Goal: Transaction & Acquisition: Book appointment/travel/reservation

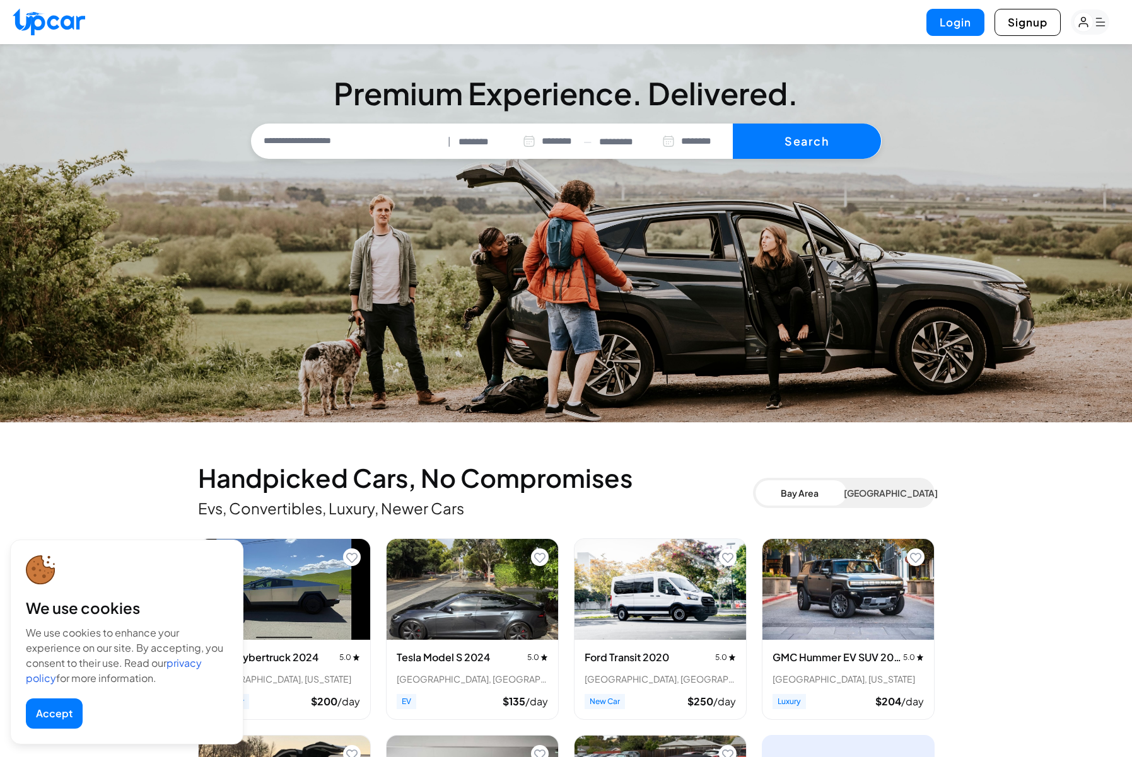
select select "********"
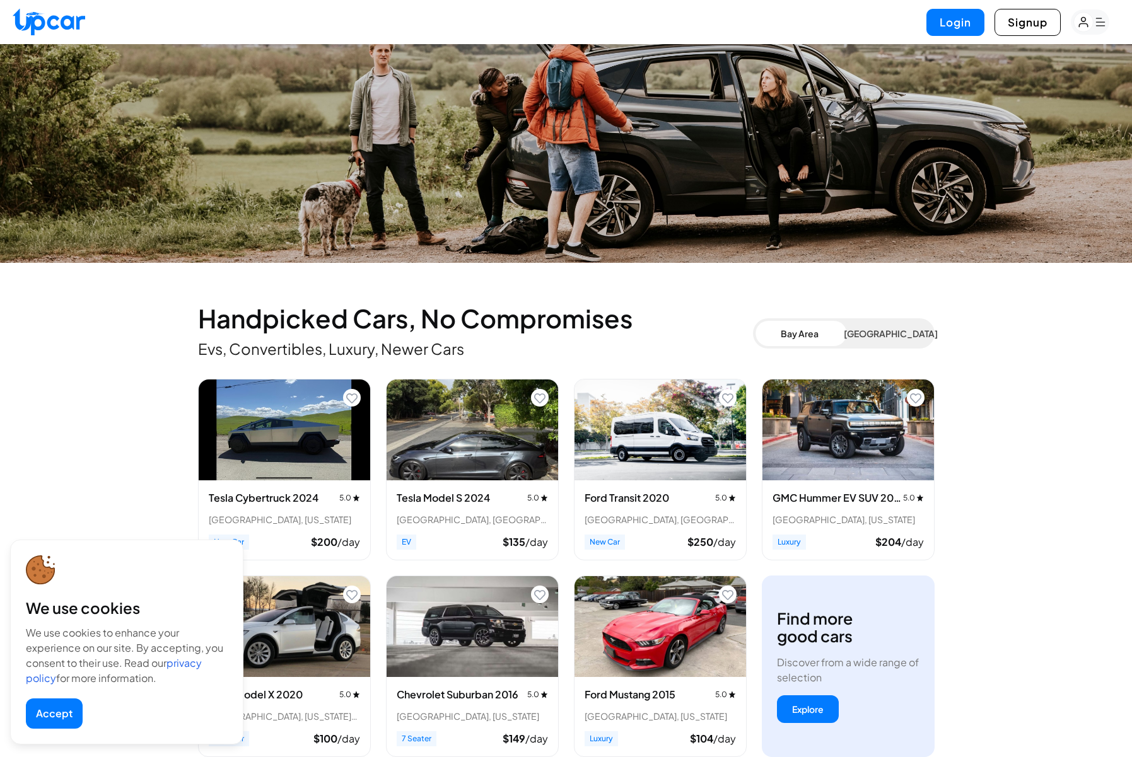
scroll to position [253, 0]
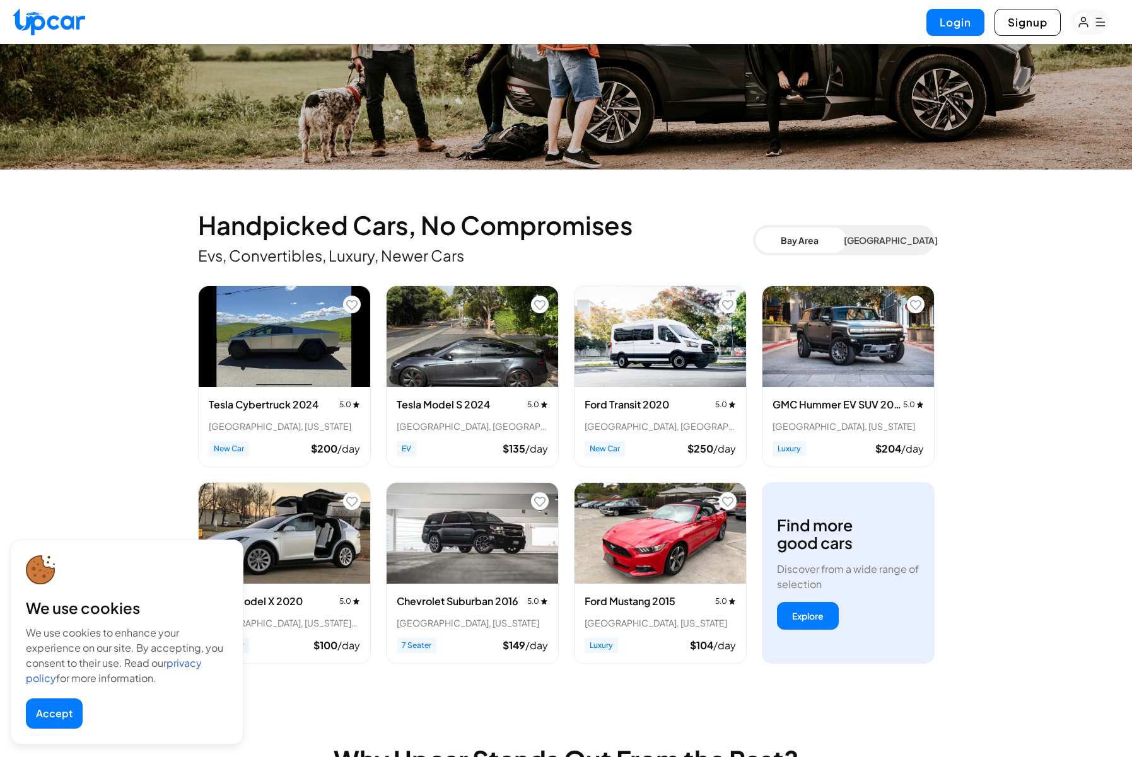
click at [54, 717] on button "Accept" at bounding box center [54, 714] width 57 height 30
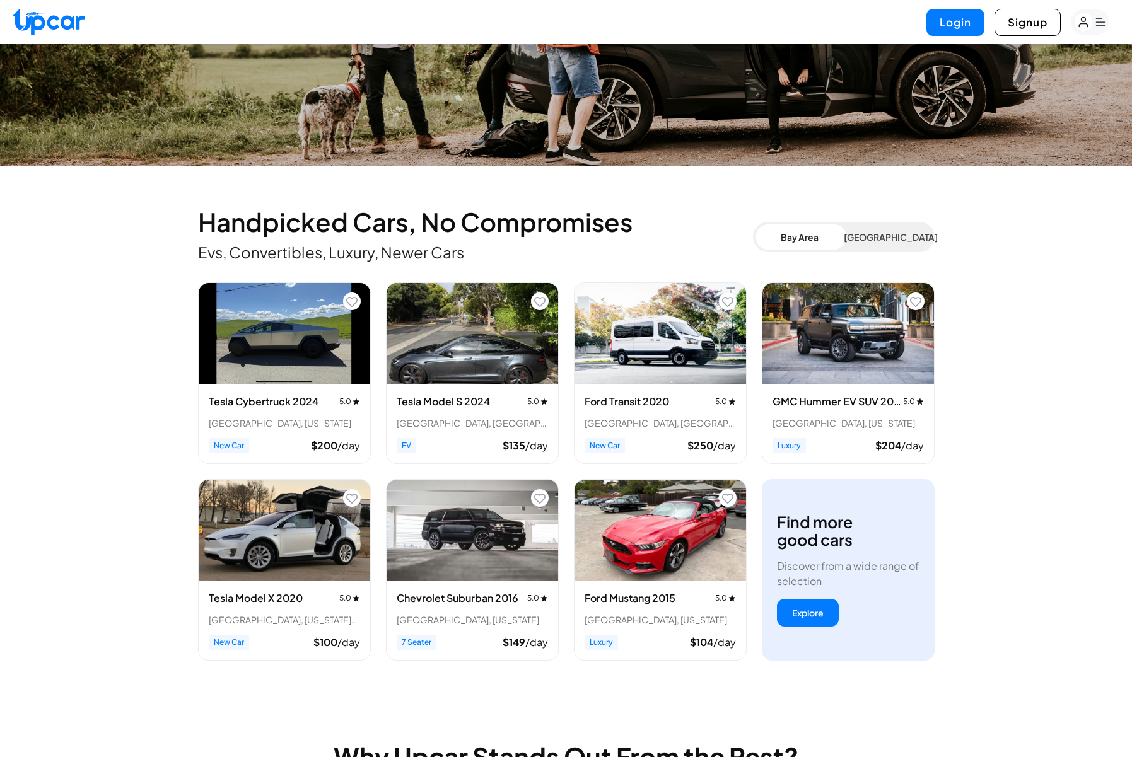
scroll to position [670, 0]
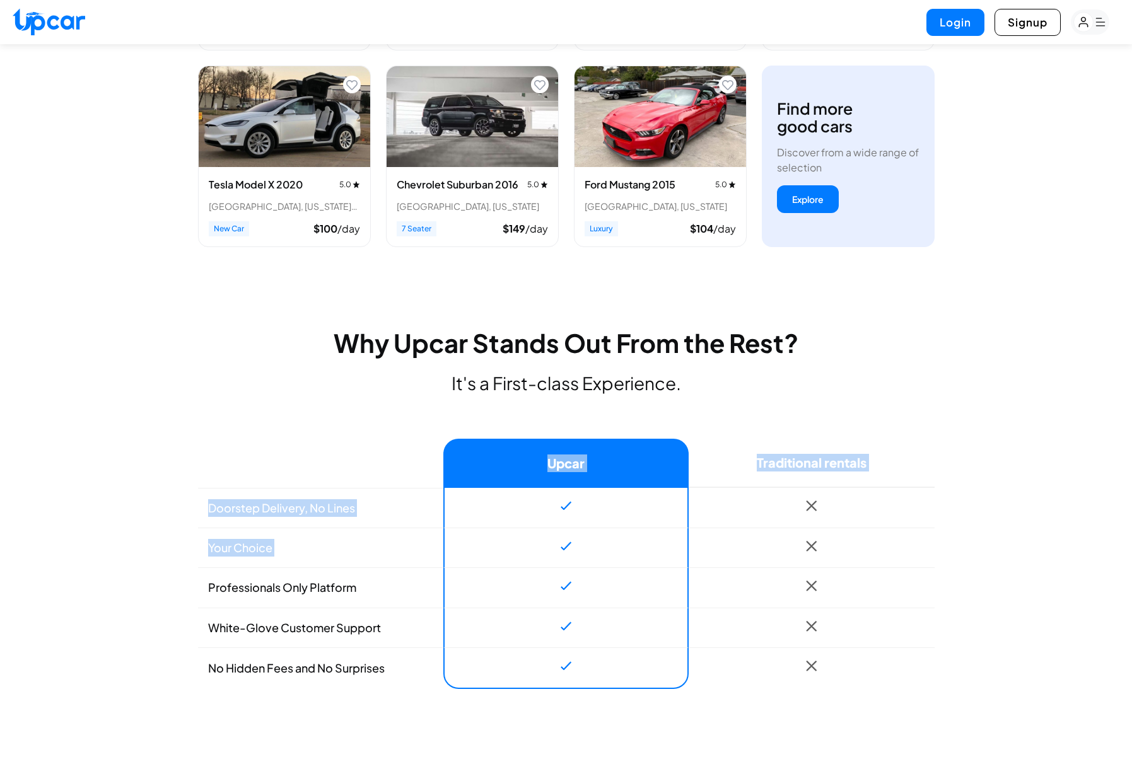
drag, startPoint x: 199, startPoint y: 503, endPoint x: 773, endPoint y: 534, distance: 574.7
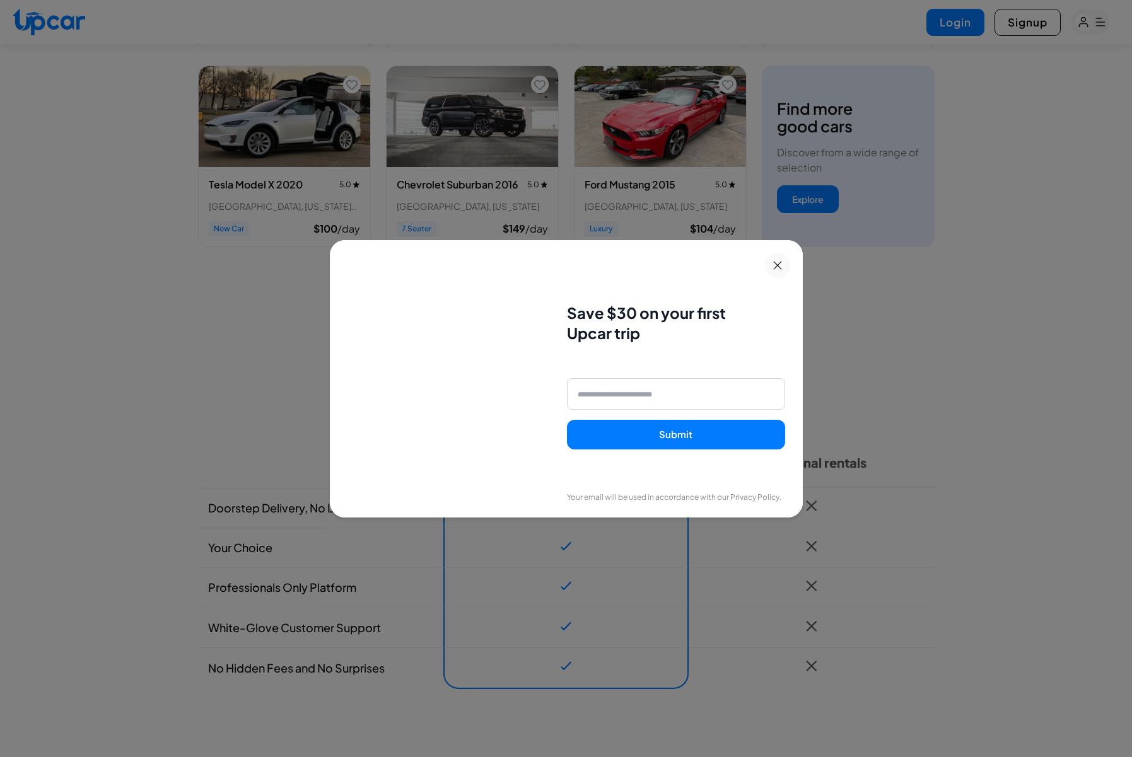
click at [908, 493] on div "Save $30 on your first Upcar trip Submit Your email will be used in accordance …" at bounding box center [566, 378] width 1132 height 757
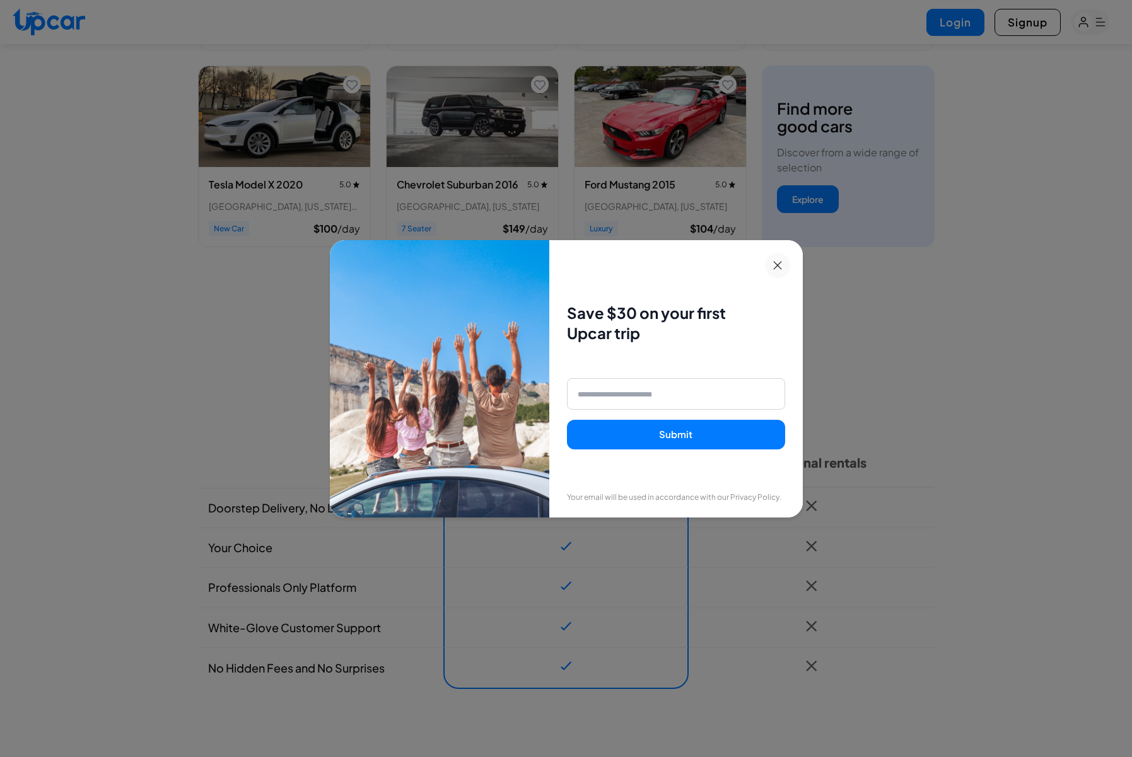
click at [779, 264] on icon at bounding box center [777, 265] width 9 height 9
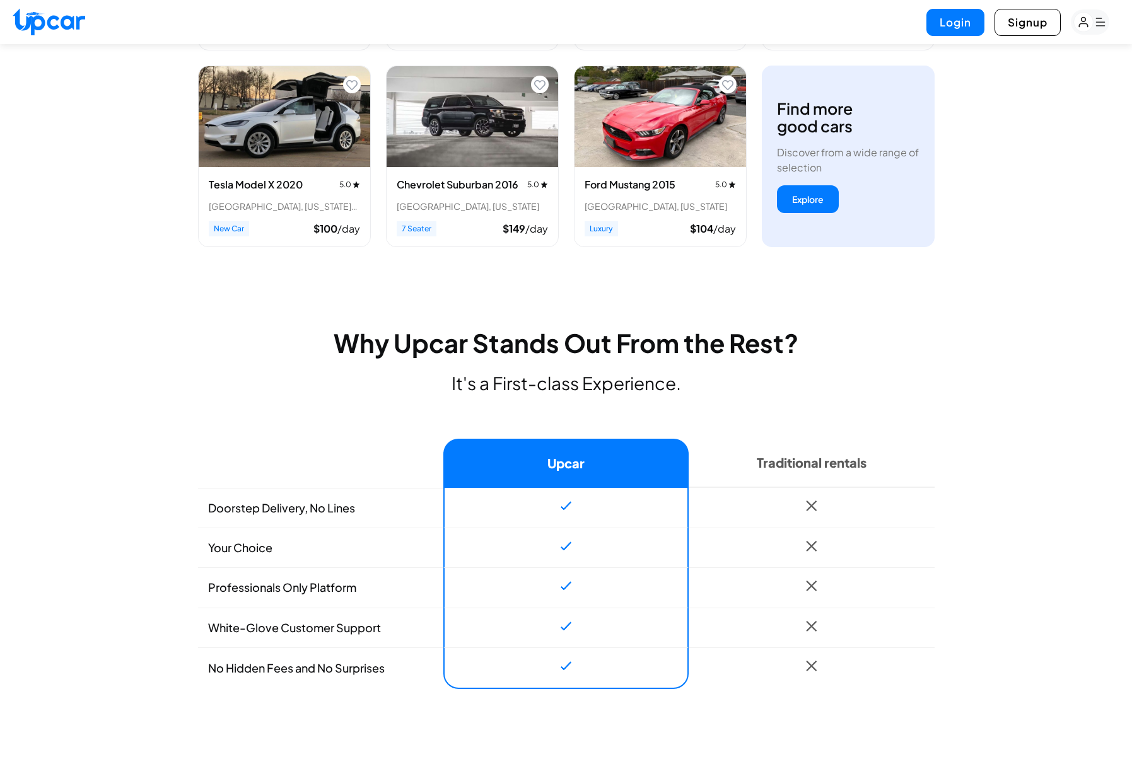
click at [208, 376] on p "It's a First-class Experience." at bounding box center [566, 383] width 737 height 20
drag, startPoint x: 207, startPoint y: 505, endPoint x: 376, endPoint y: 505, distance: 169.0
click at [376, 505] on td "Doorstep Delivery, No Lines" at bounding box center [320, 508] width 245 height 40
drag, startPoint x: 197, startPoint y: 548, endPoint x: 305, endPoint y: 548, distance: 107.8
click at [305, 548] on td "Your Choice" at bounding box center [320, 548] width 245 height 40
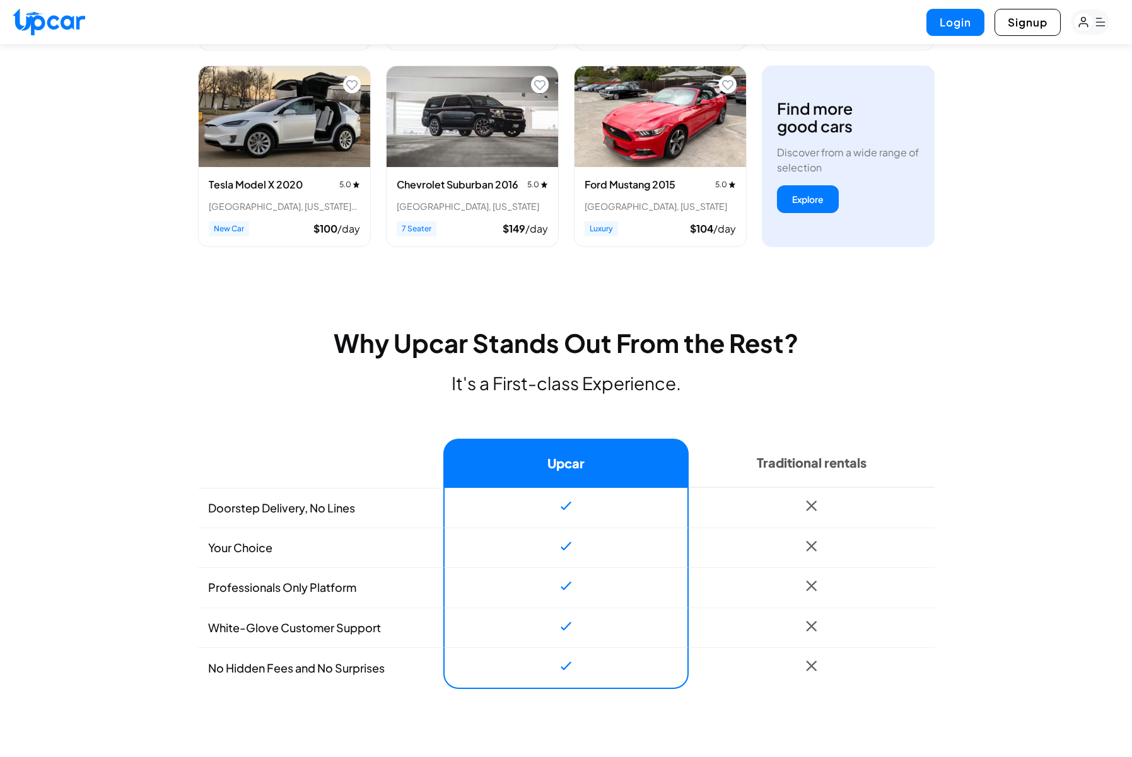
click at [542, 540] on td at bounding box center [565, 548] width 245 height 40
drag, startPoint x: 211, startPoint y: 588, endPoint x: 364, endPoint y: 590, distance: 152.6
click at [371, 588] on td "Professionals Only Platform" at bounding box center [320, 588] width 245 height 40
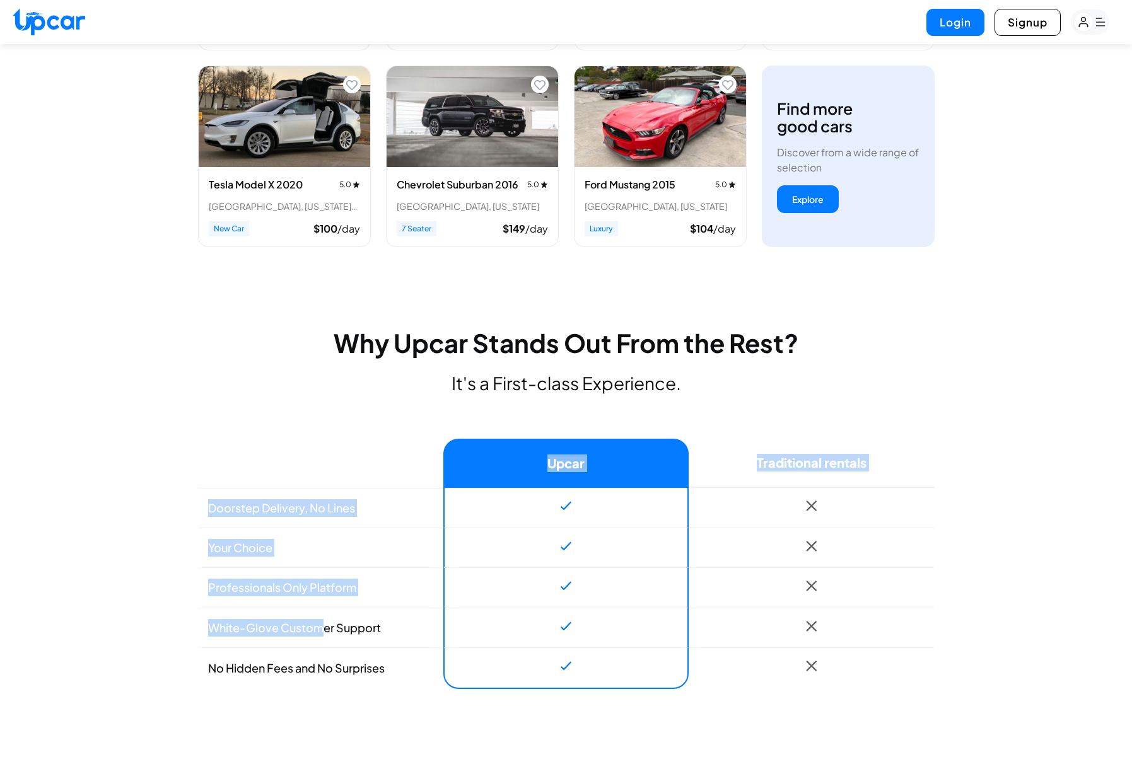
drag, startPoint x: 192, startPoint y: 633, endPoint x: 327, endPoint y: 629, distance: 135.0
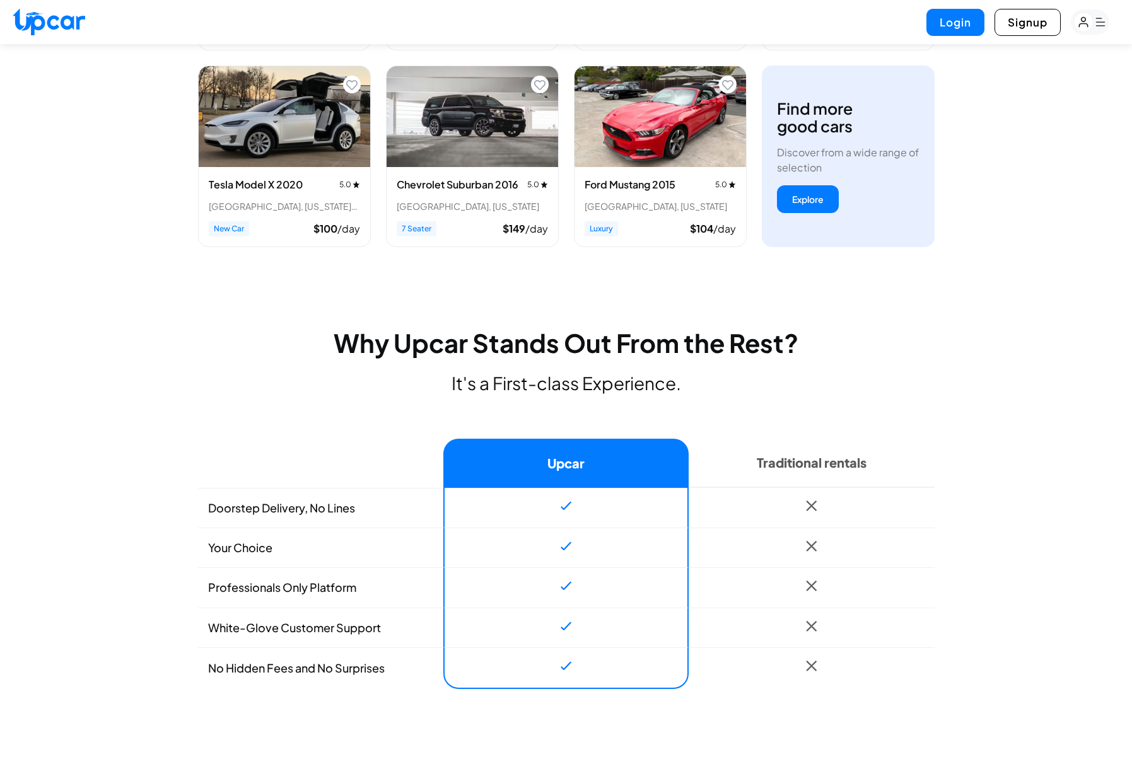
click at [327, 629] on td "White-Glove Customer Support" at bounding box center [320, 628] width 245 height 40
click at [299, 670] on td "No Hidden Fees and No Surprises" at bounding box center [320, 669] width 245 height 42
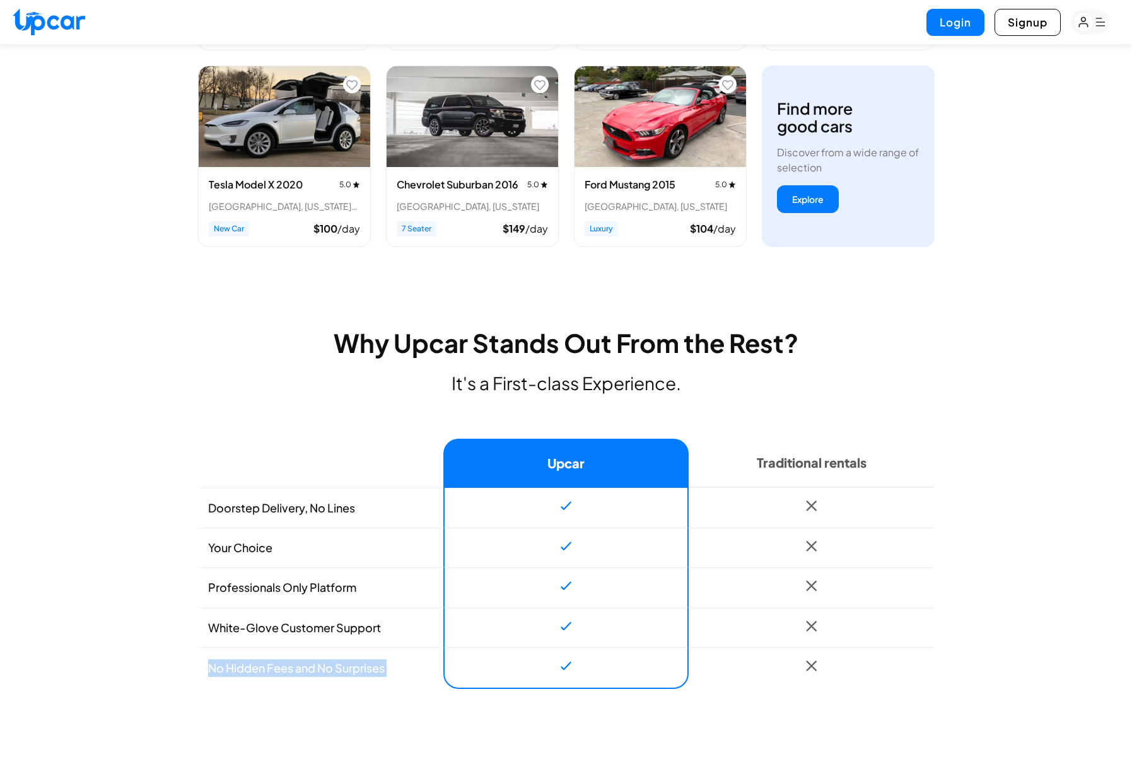
click at [299, 670] on td "No Hidden Fees and No Surprises" at bounding box center [320, 669] width 245 height 42
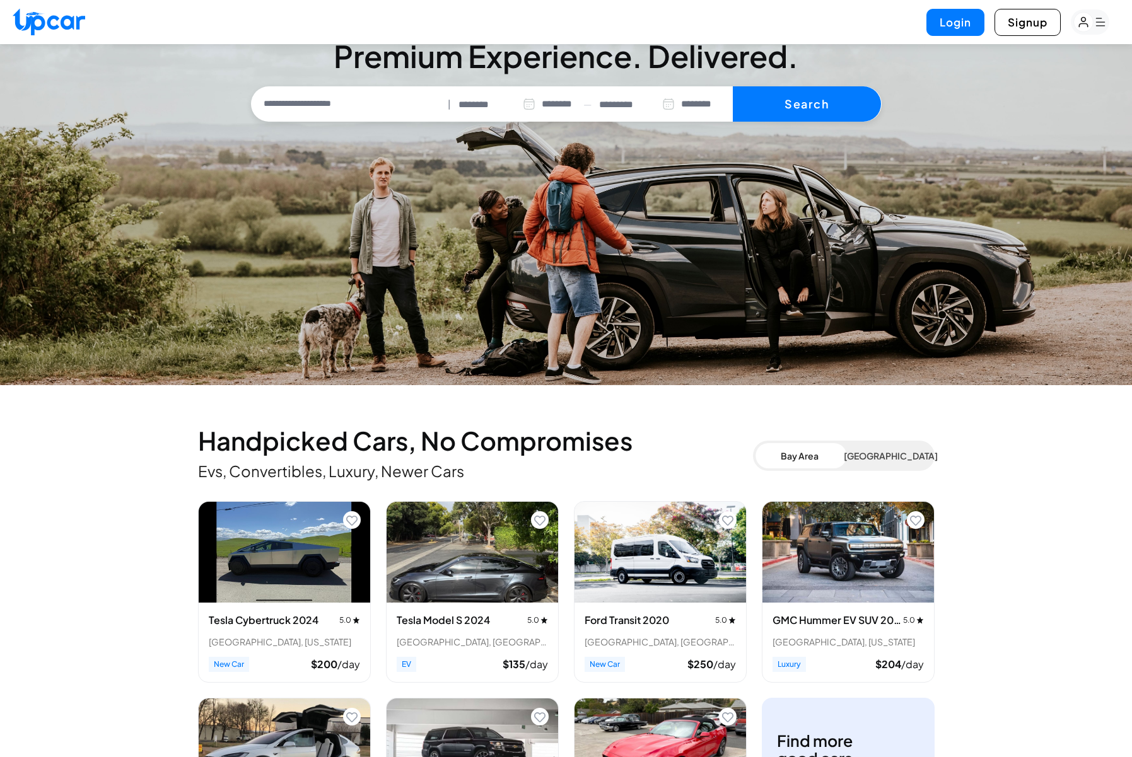
scroll to position [300, 0]
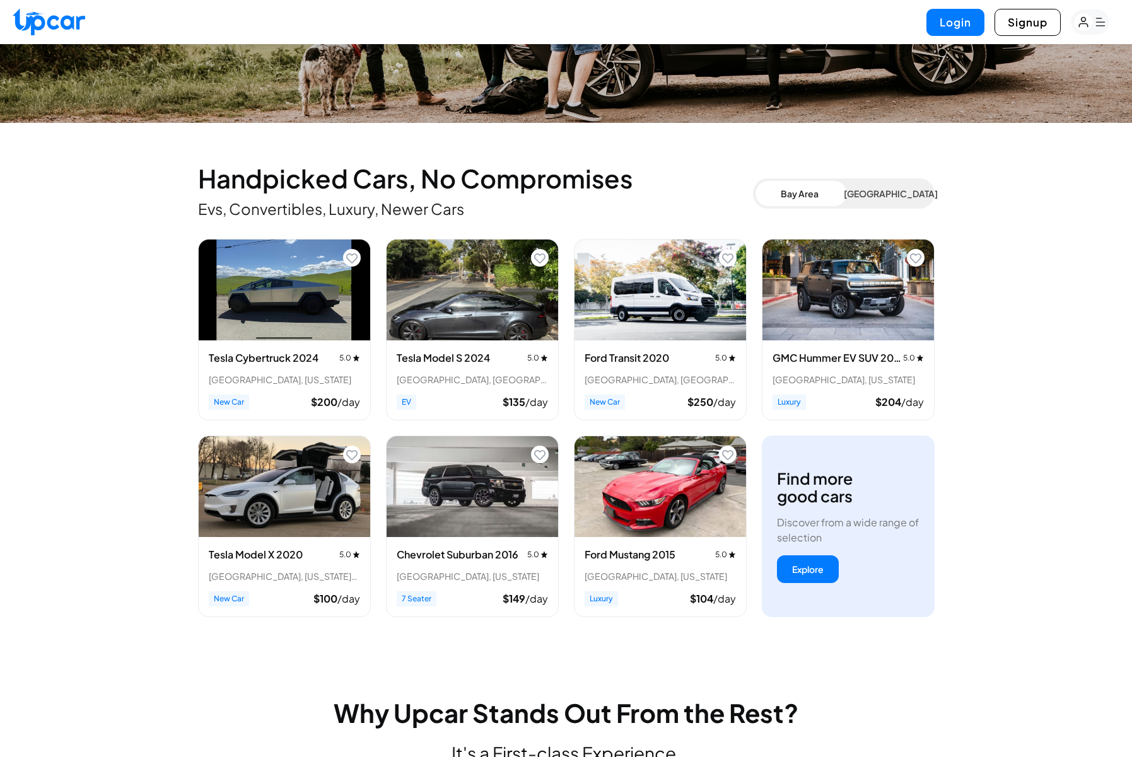
click at [799, 194] on button "Bay Area" at bounding box center [800, 193] width 88 height 25
click at [895, 195] on button "[GEOGRAPHIC_DATA]" at bounding box center [888, 193] width 88 height 25
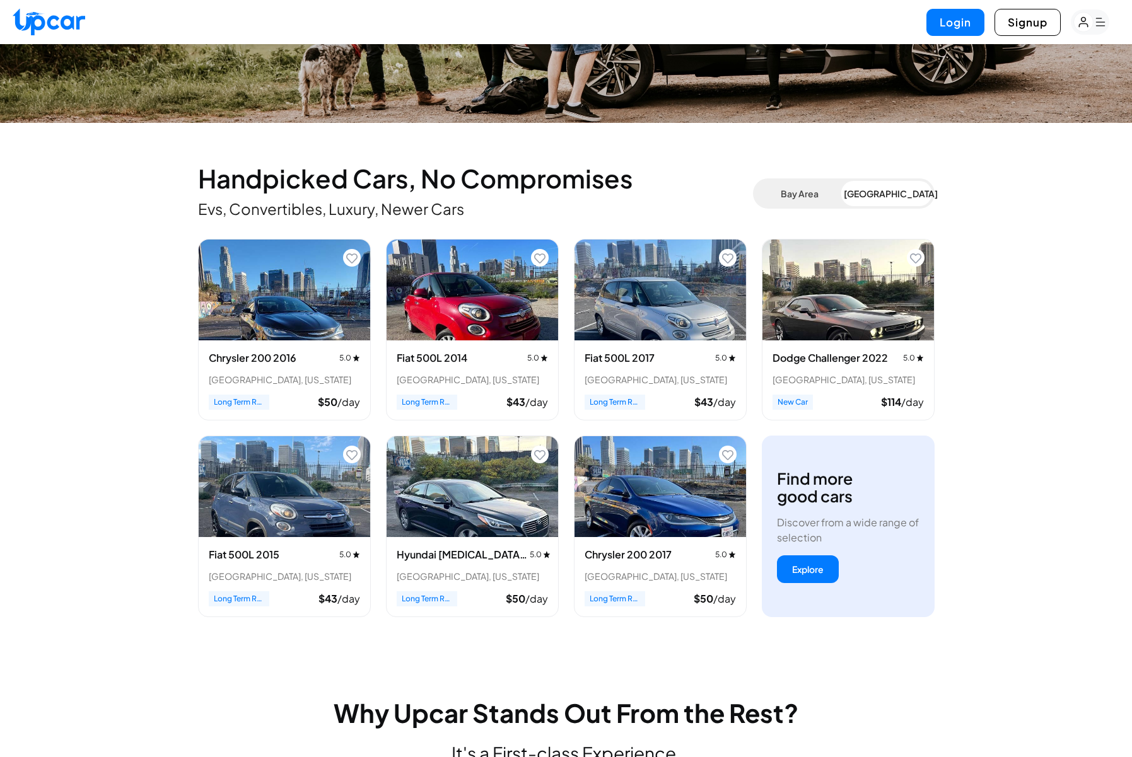
click at [803, 194] on button "Bay Area" at bounding box center [800, 193] width 88 height 25
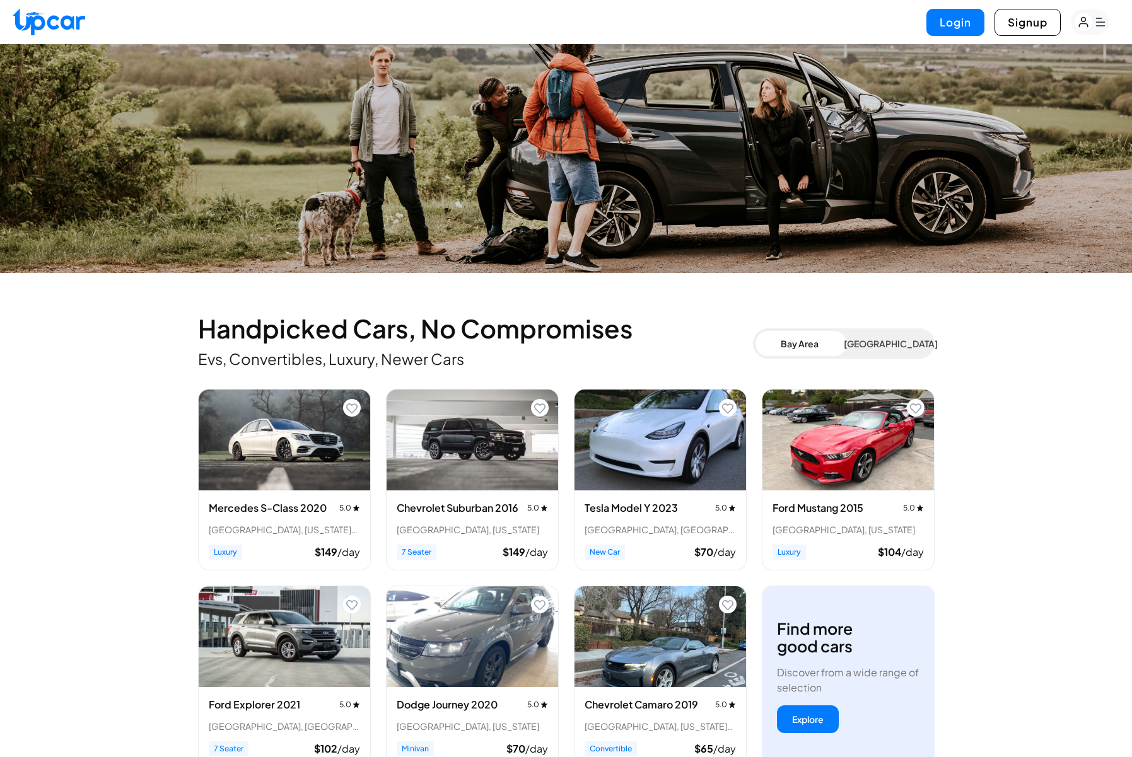
scroll to position [0, 0]
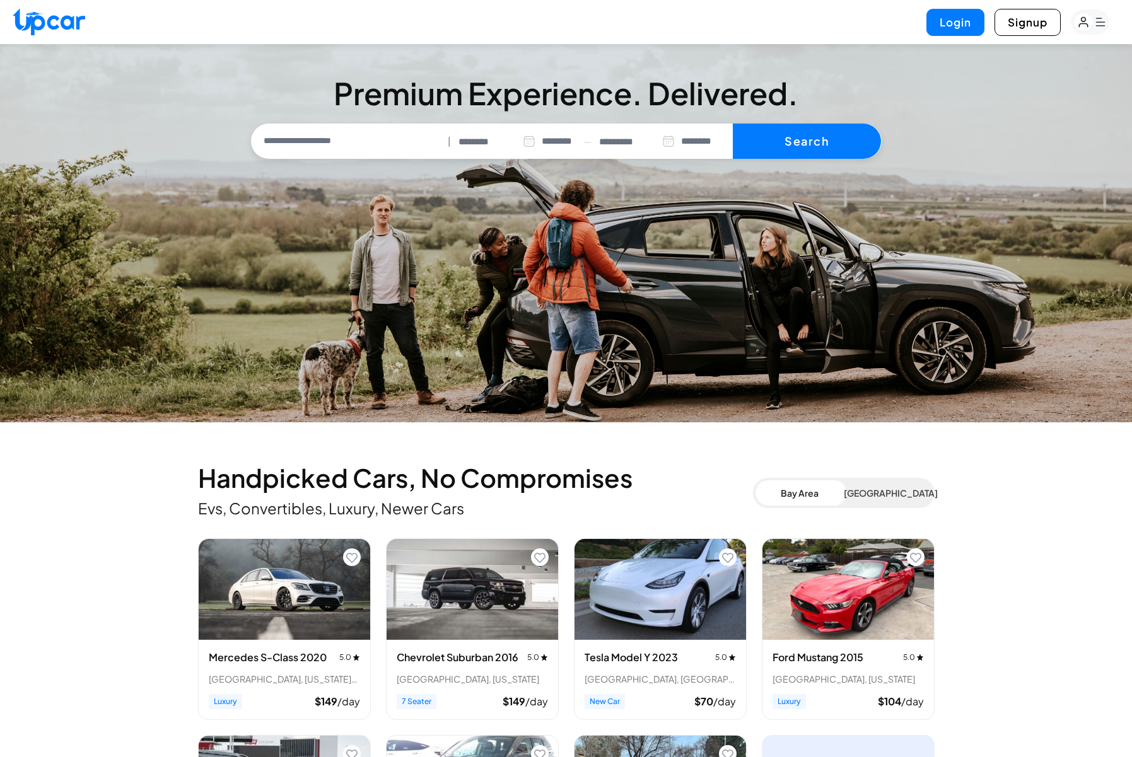
click at [285, 596] on img "View details for Mercedes S-Class 2020" at bounding box center [285, 589] width 172 height 101
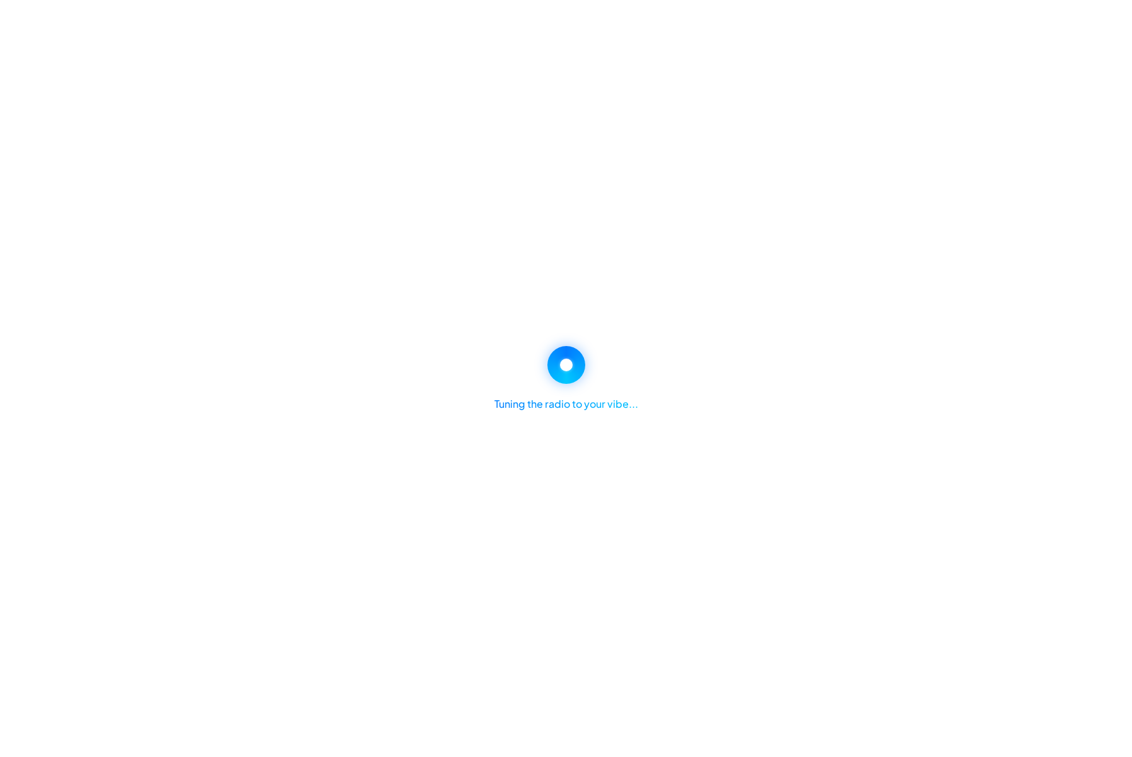
select select "********"
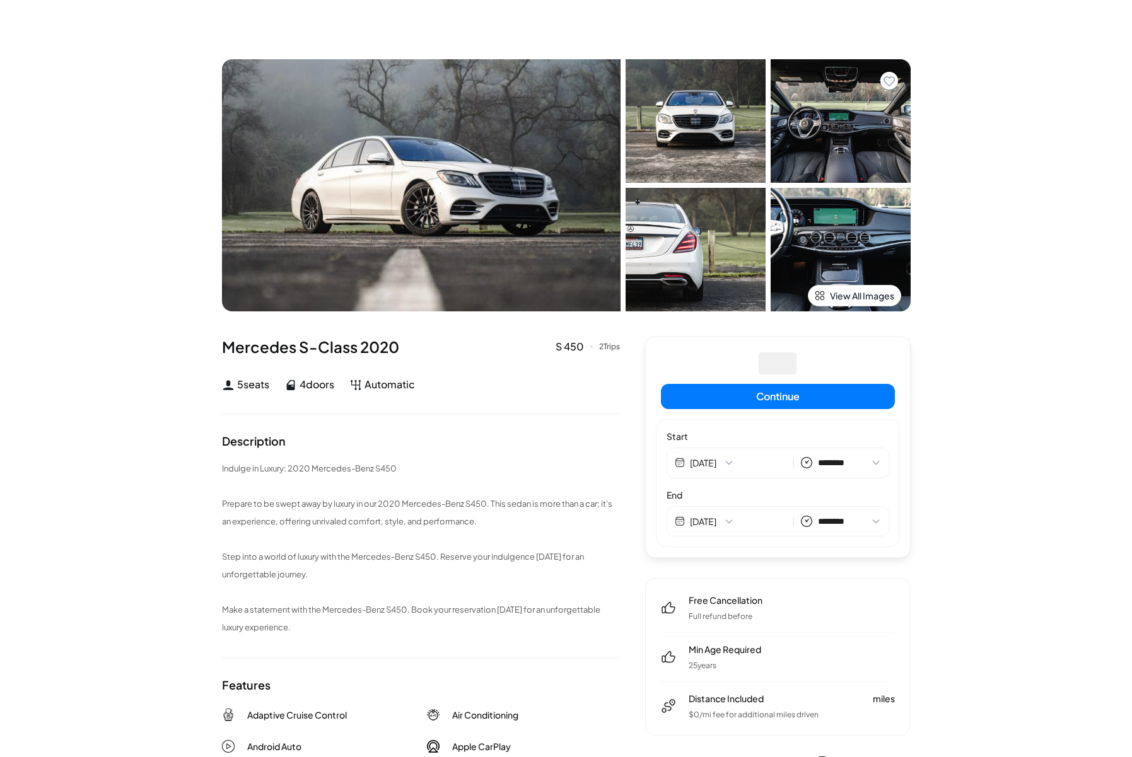
select select "********"
